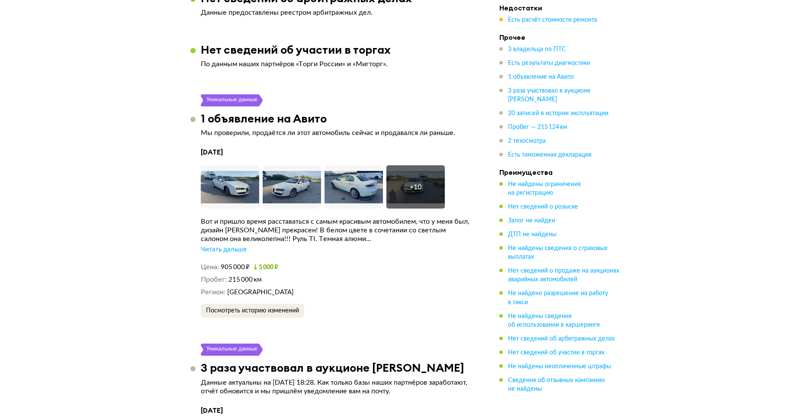
scroll to position [1799, 0]
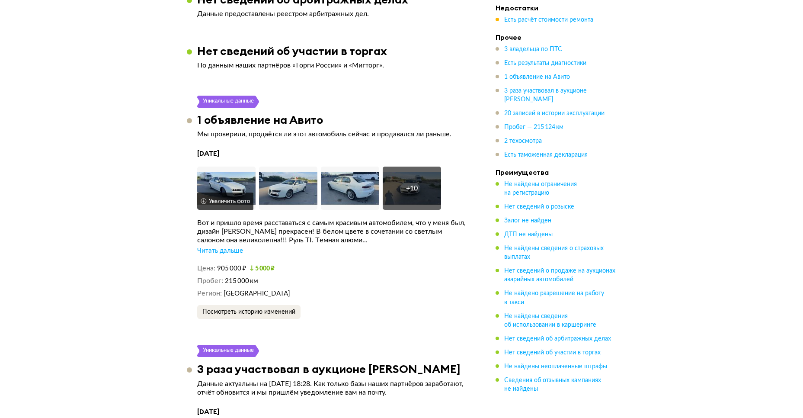
click at [223, 173] on img at bounding box center [226, 188] width 58 height 43
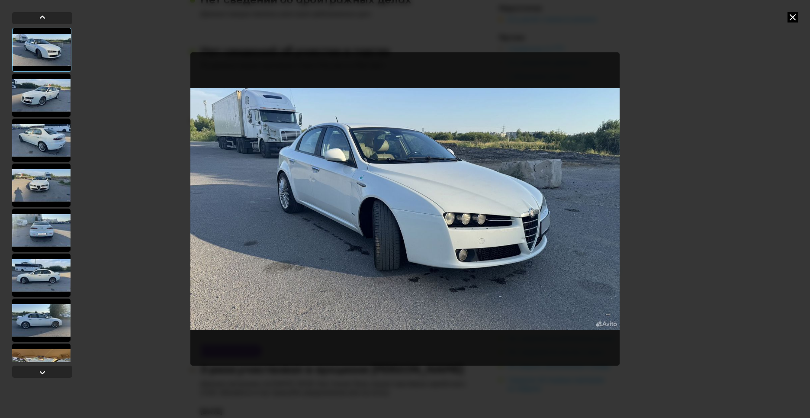
click at [37, 90] on div at bounding box center [41, 95] width 58 height 43
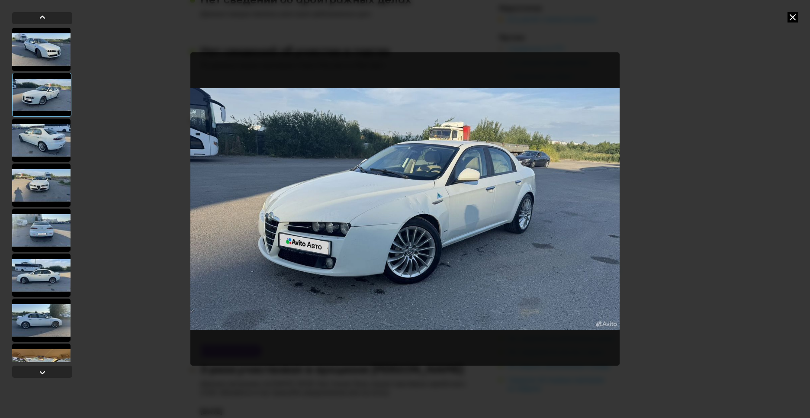
click at [36, 136] on div at bounding box center [41, 140] width 58 height 43
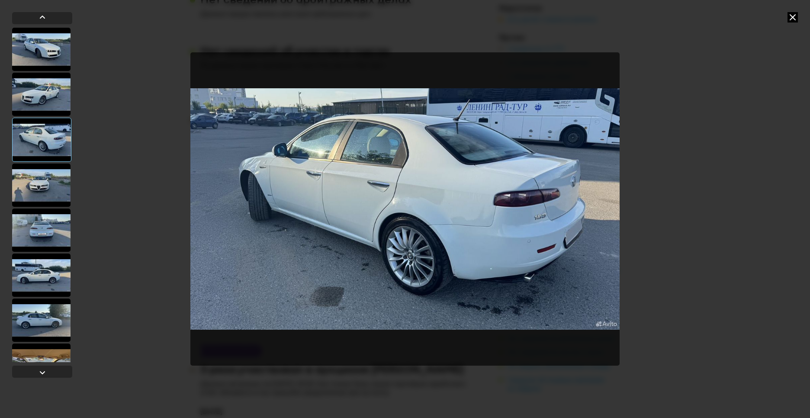
click at [44, 183] on div at bounding box center [41, 185] width 58 height 43
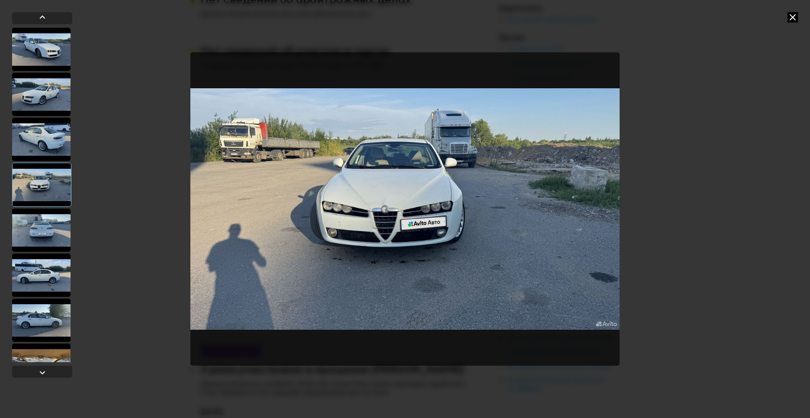
click at [44, 226] on div at bounding box center [41, 229] width 58 height 43
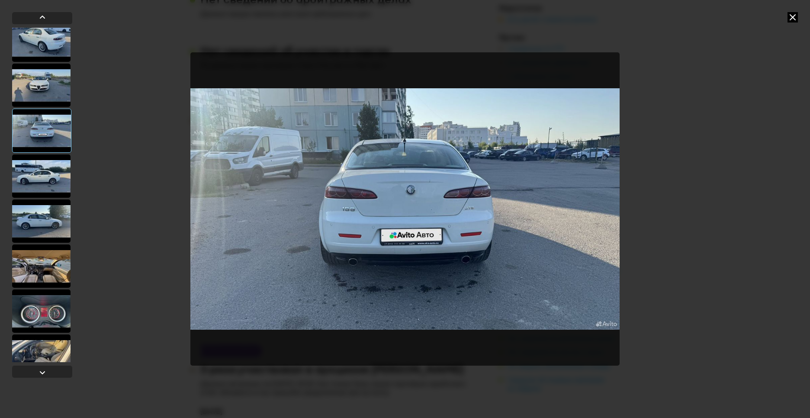
scroll to position [100, 0]
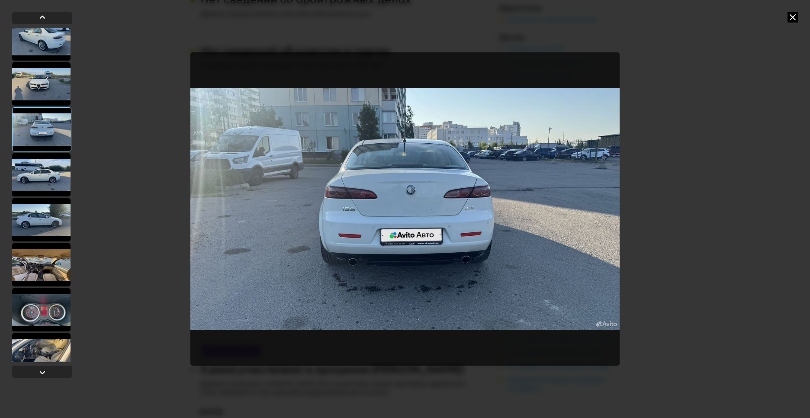
click at [48, 180] on div at bounding box center [41, 174] width 58 height 43
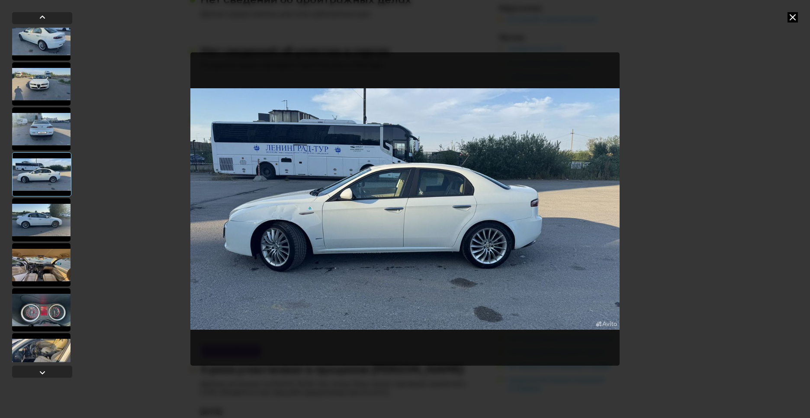
click at [27, 214] on div at bounding box center [41, 219] width 58 height 43
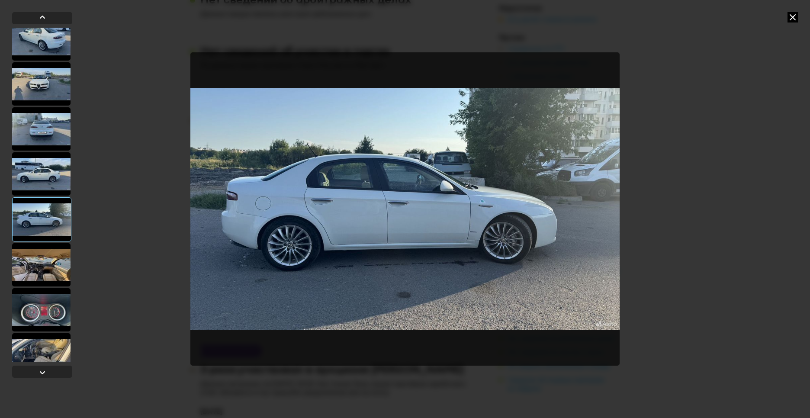
scroll to position [151, 0]
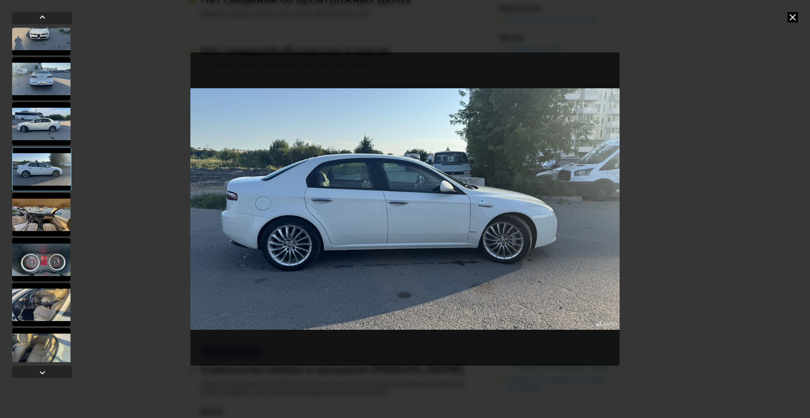
click at [30, 209] on div at bounding box center [41, 214] width 58 height 43
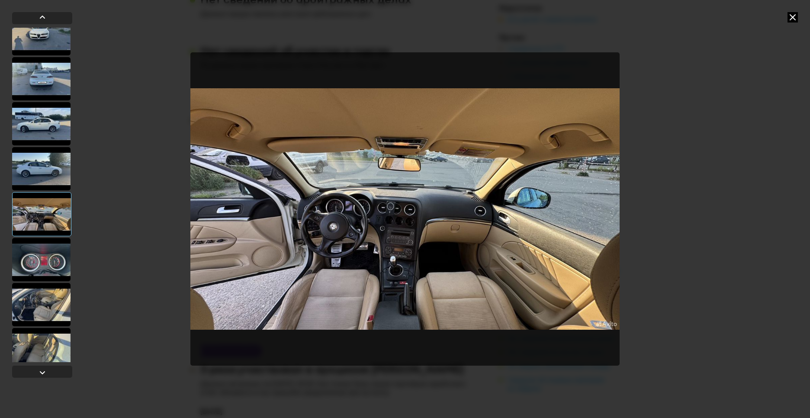
click at [42, 258] on div at bounding box center [41, 259] width 58 height 43
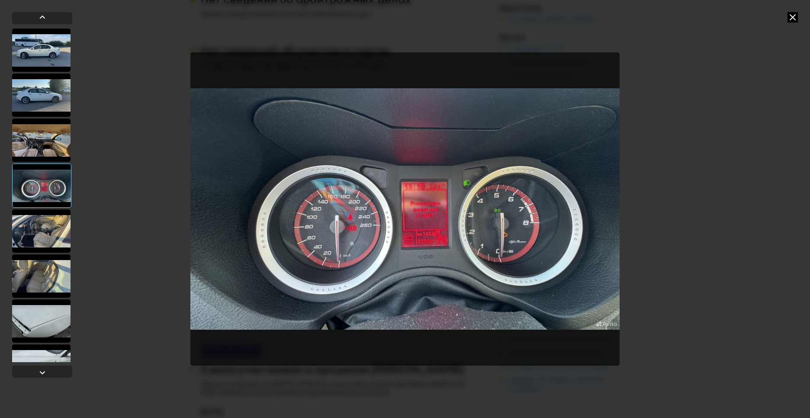
scroll to position [251, 0]
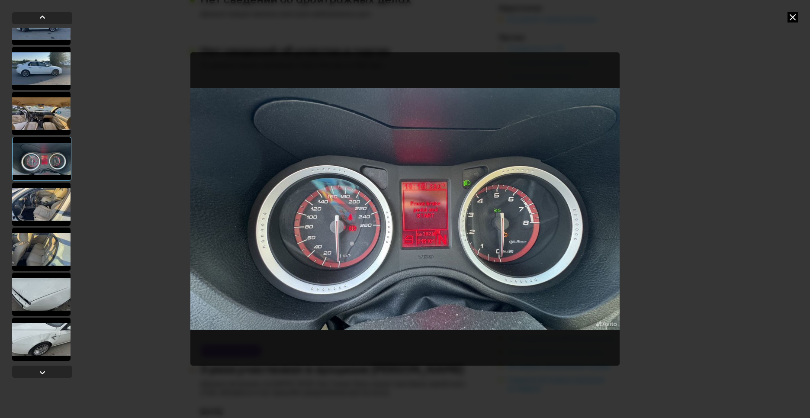
click at [49, 198] on div at bounding box center [41, 204] width 58 height 43
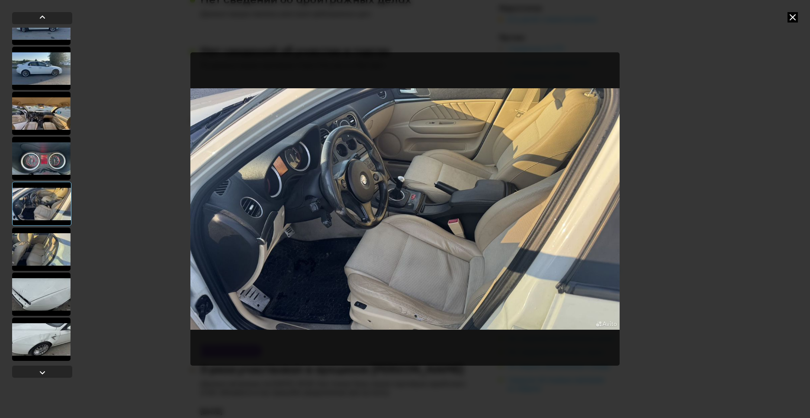
click at [43, 245] on div at bounding box center [41, 249] width 58 height 43
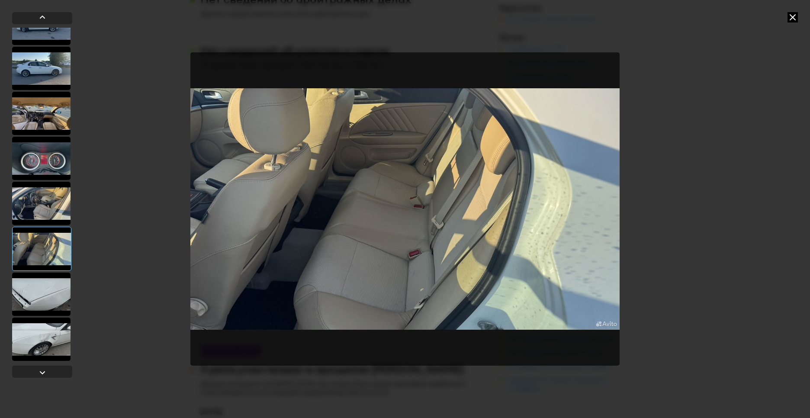
click at [48, 292] on div at bounding box center [41, 294] width 58 height 43
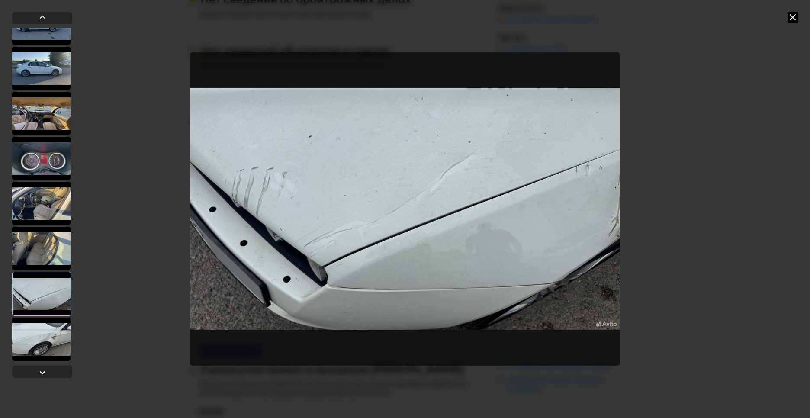
scroll to position [251, 0]
click at [49, 341] on div at bounding box center [41, 338] width 58 height 43
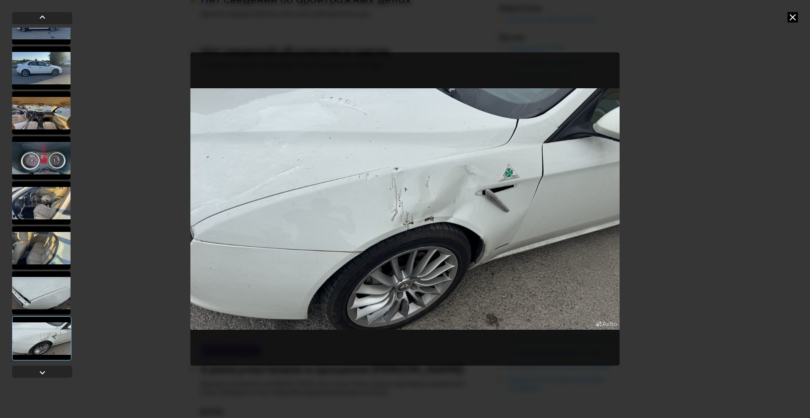
click at [38, 298] on div at bounding box center [41, 292] width 58 height 43
